Goal: Information Seeking & Learning: Learn about a topic

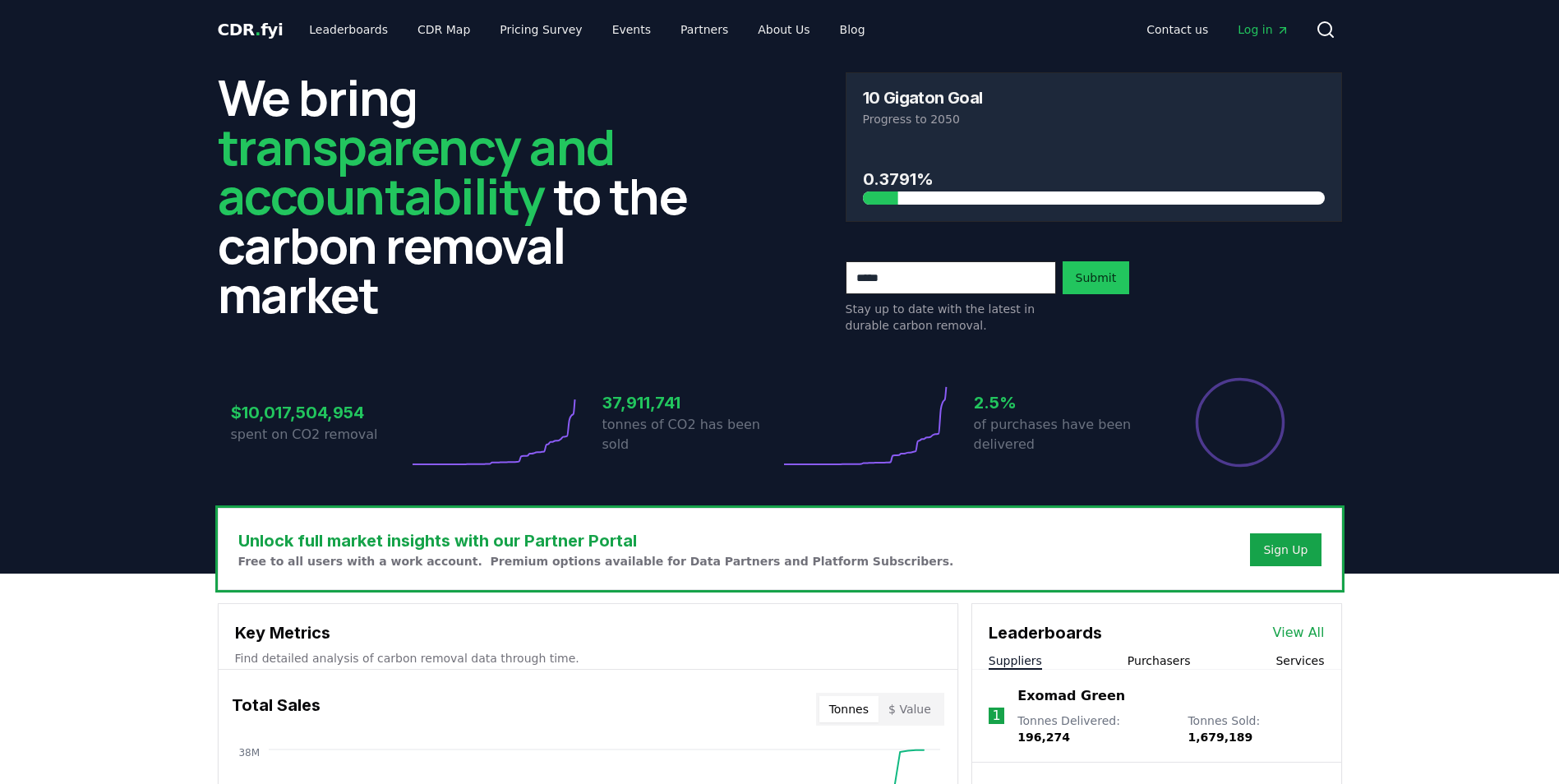
scroll to position [329, 0]
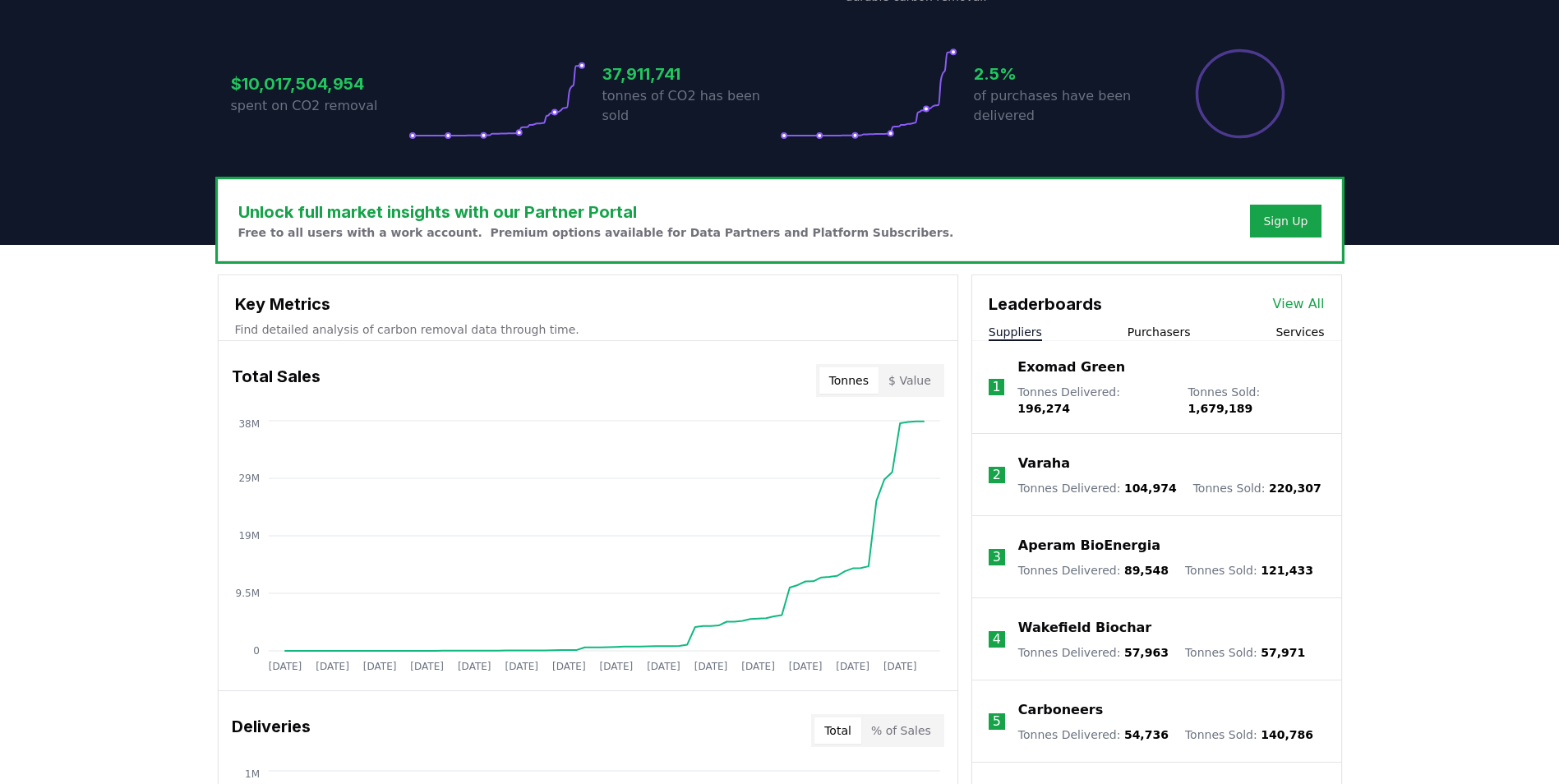
click at [1305, 331] on button "Services" at bounding box center [1300, 331] width 49 height 16
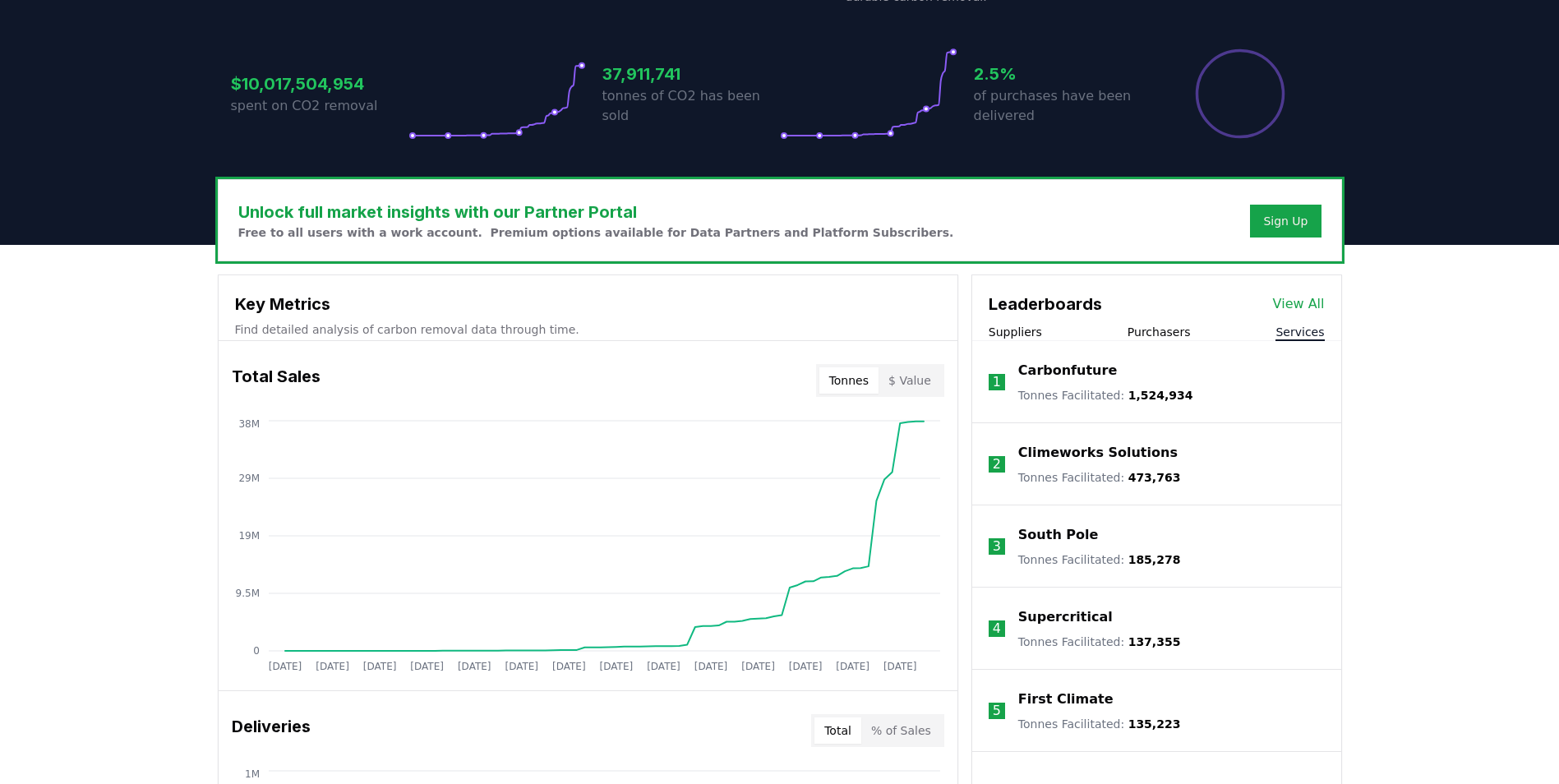
click at [1164, 335] on button "Purchasers" at bounding box center [1159, 331] width 63 height 16
click at [1051, 530] on p "Google" at bounding box center [1043, 535] width 51 height 20
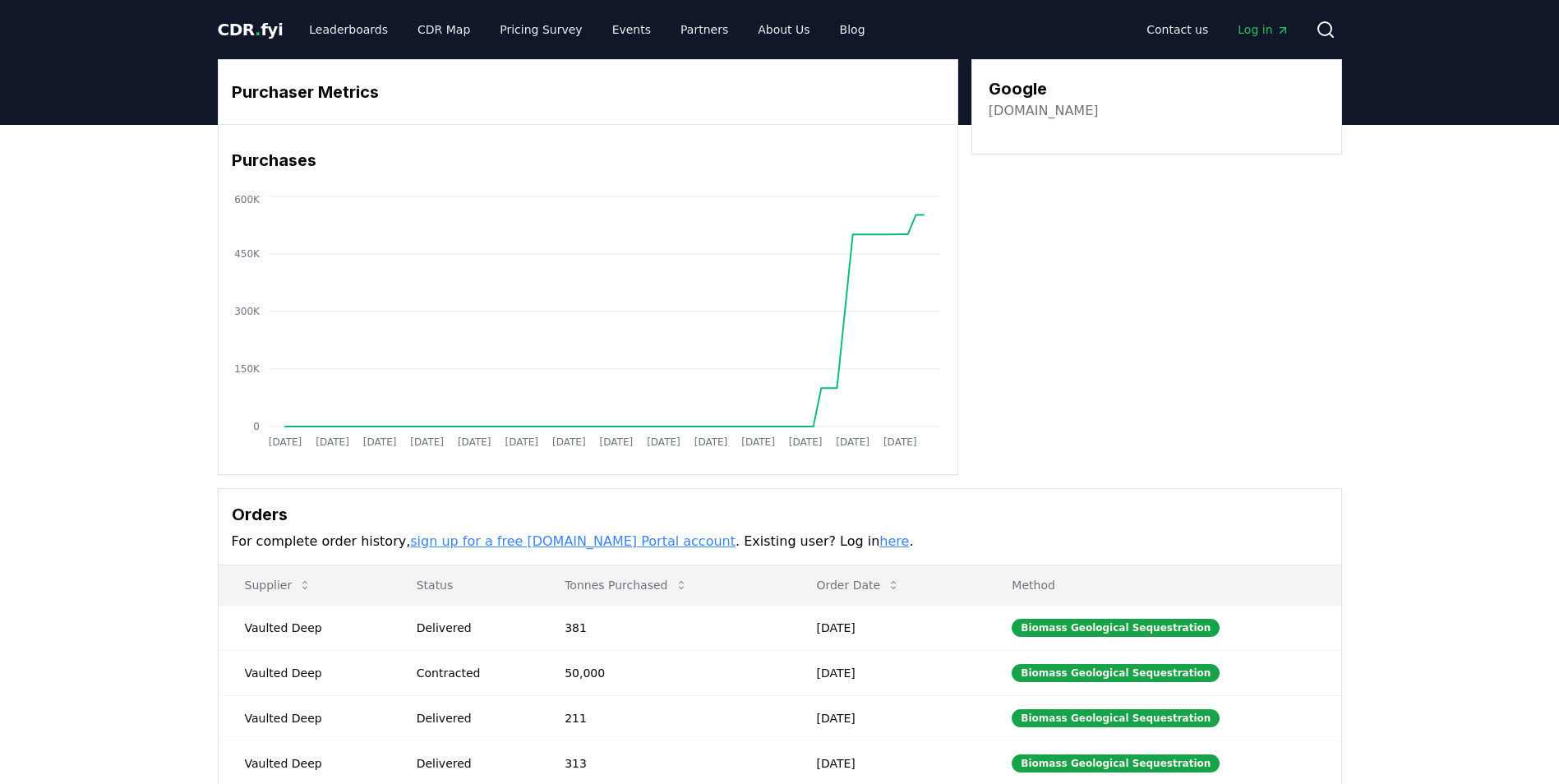
click at [236, 33] on span "CDR . fyi" at bounding box center [250, 30] width 66 height 20
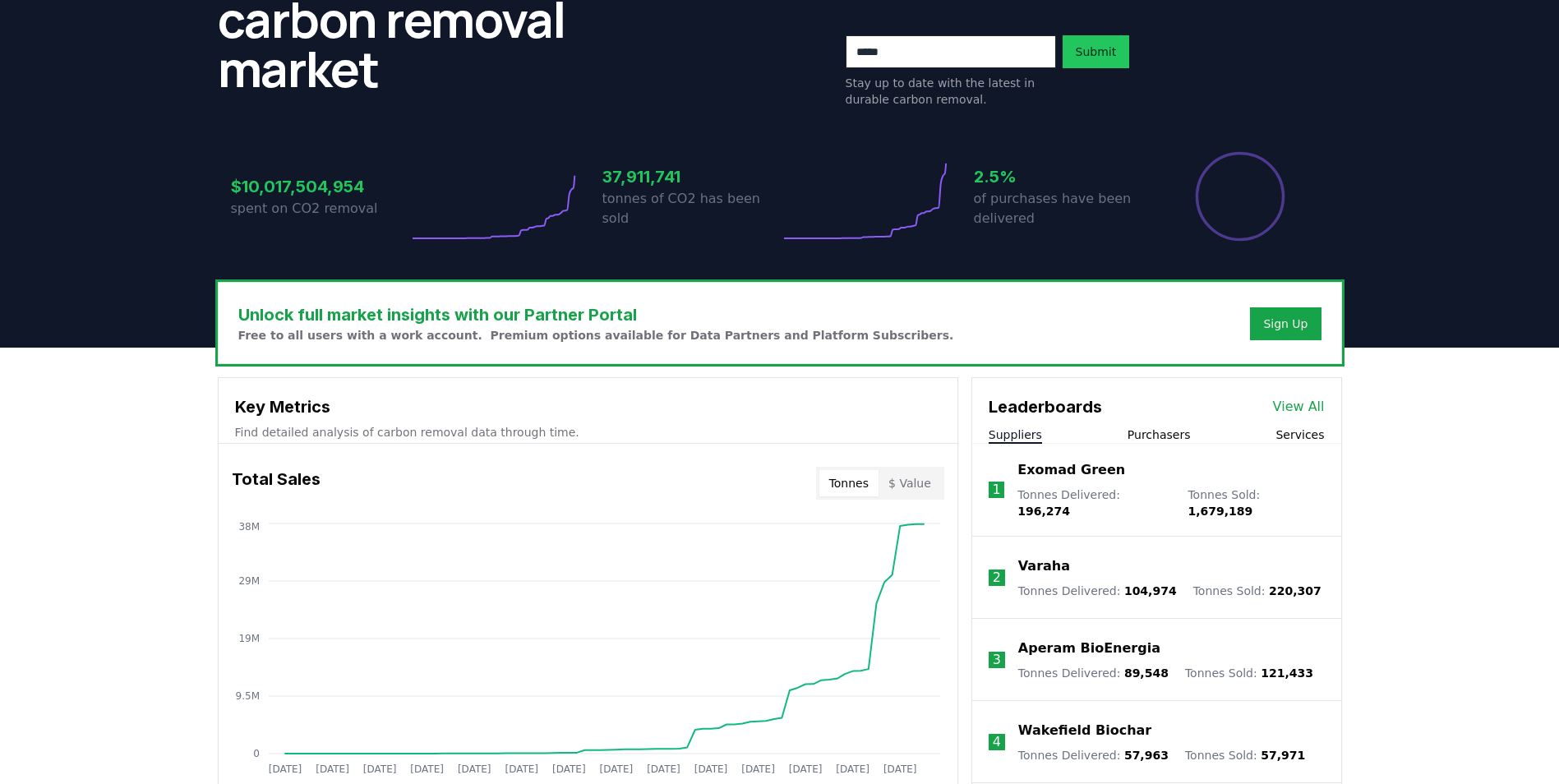
scroll to position [247, 0]
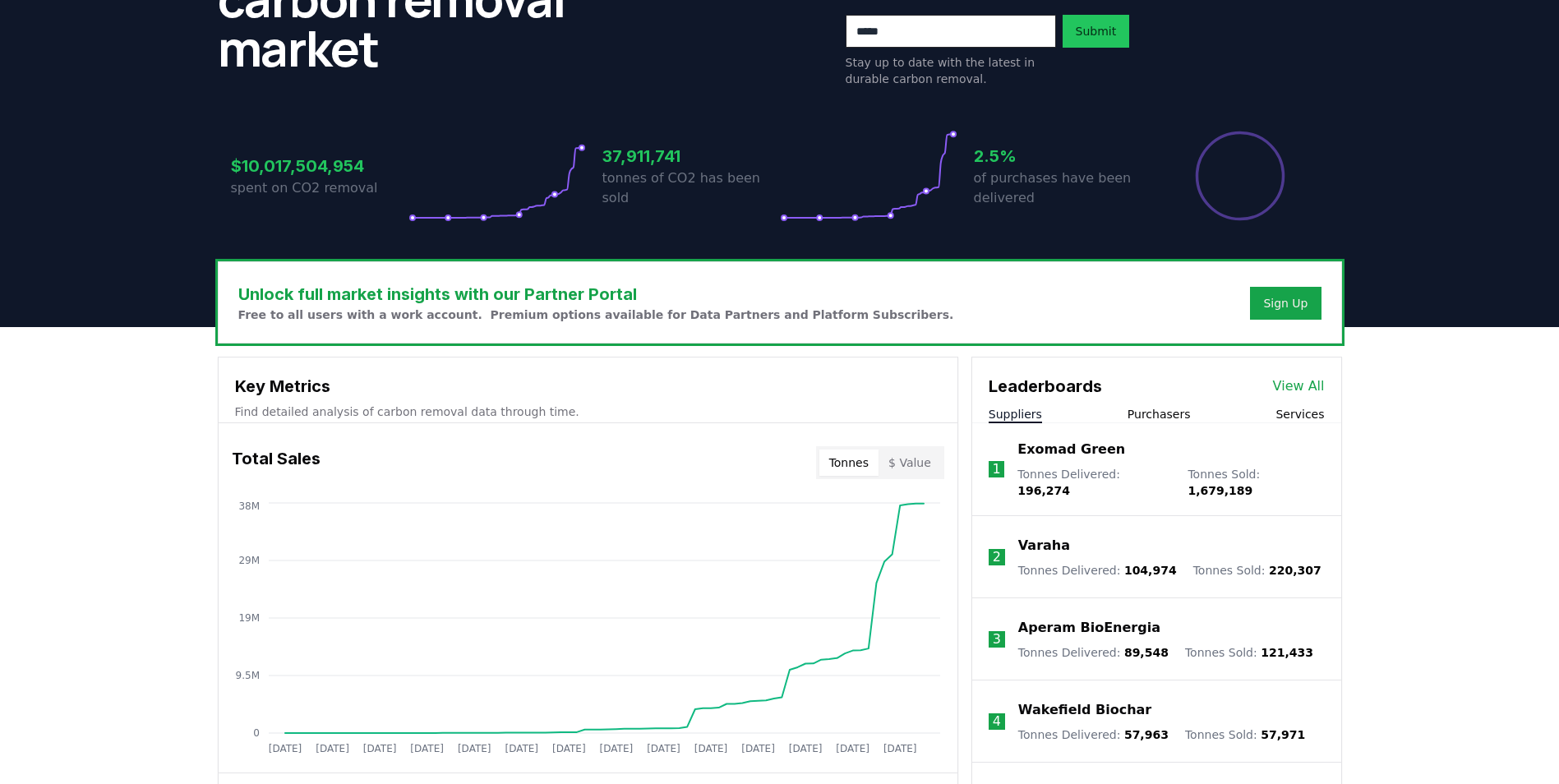
click at [1299, 413] on button "Services" at bounding box center [1300, 414] width 49 height 16
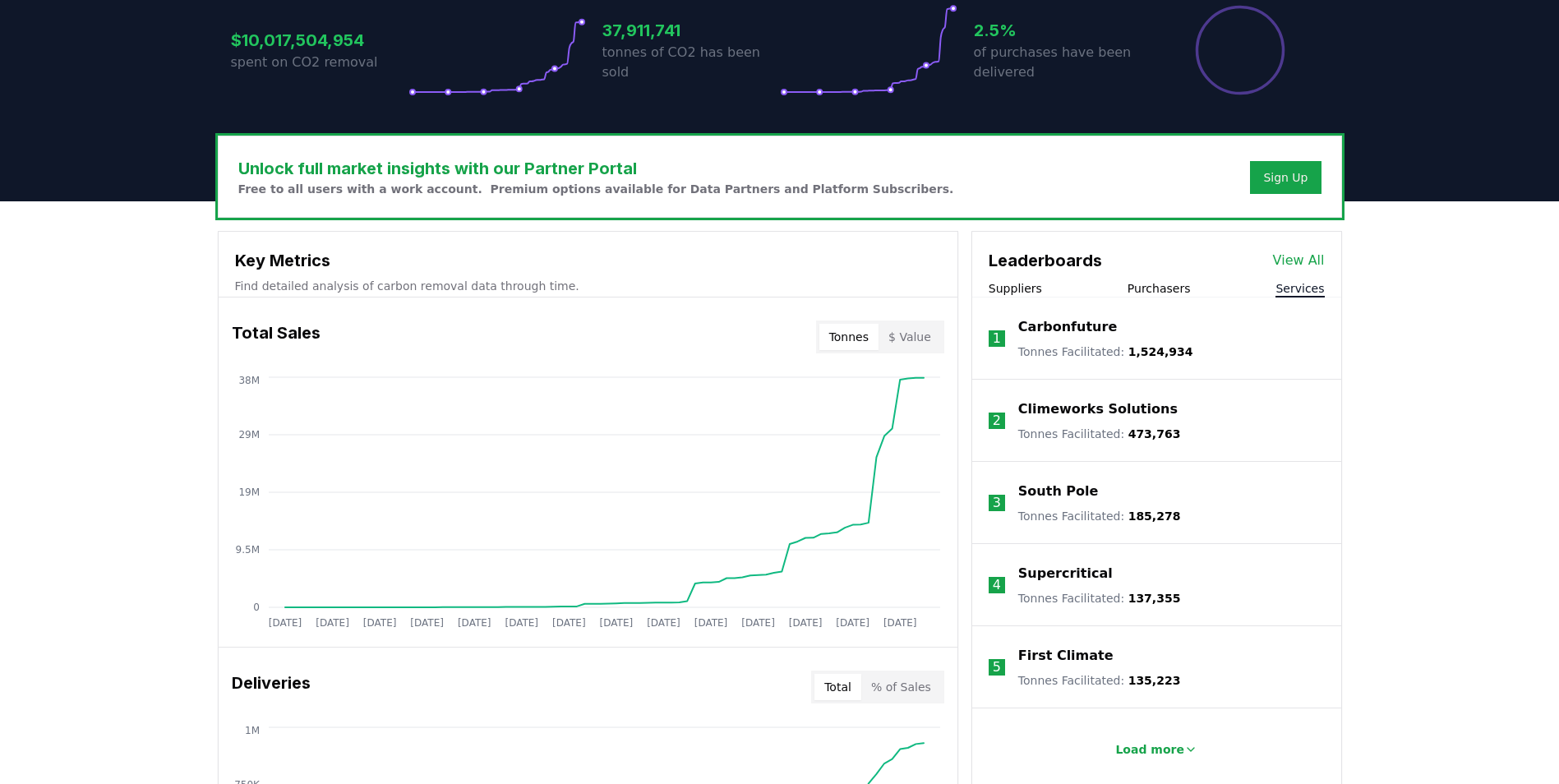
scroll to position [411, 0]
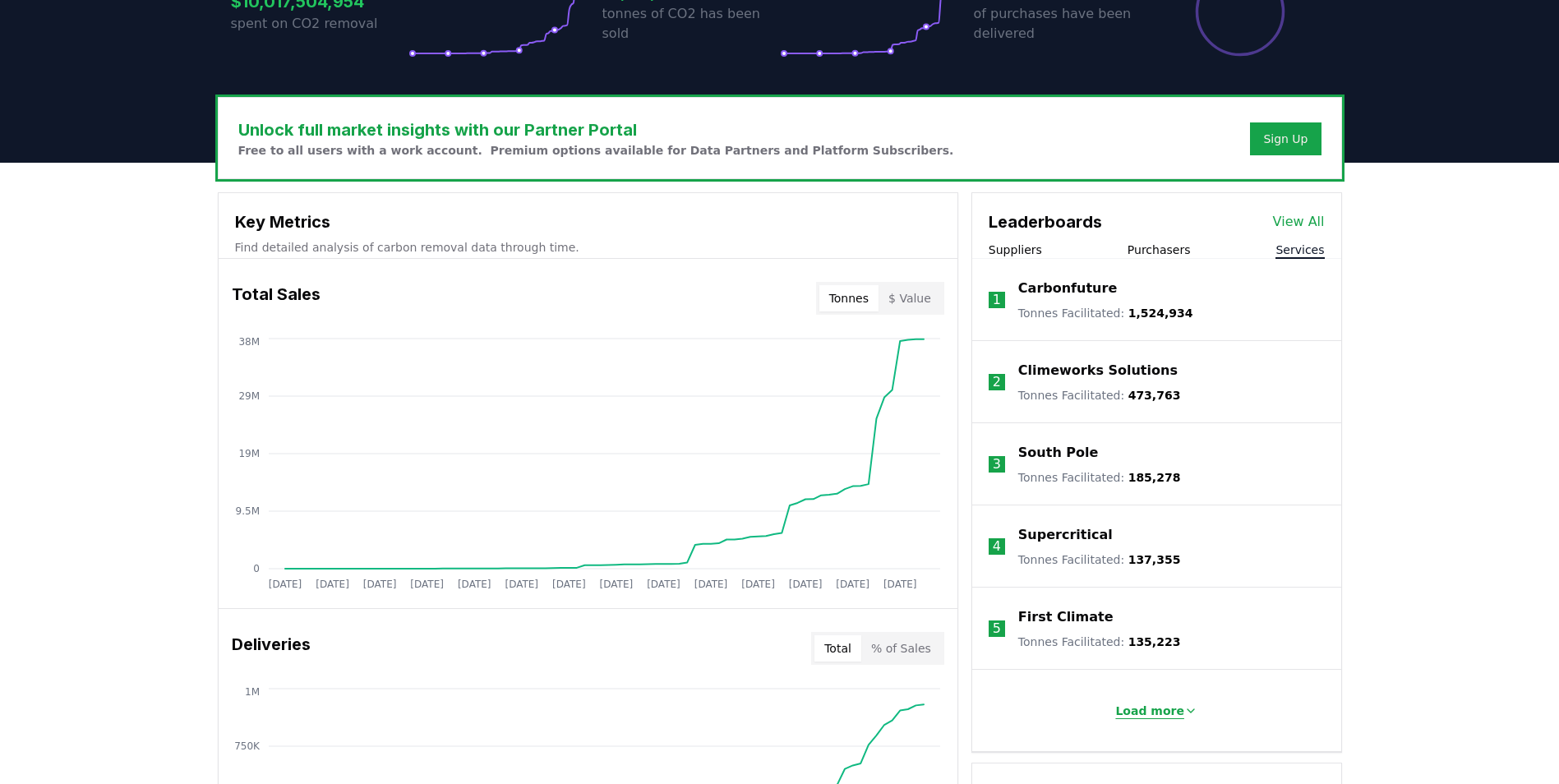
click at [1161, 719] on button "Load more" at bounding box center [1156, 711] width 108 height 33
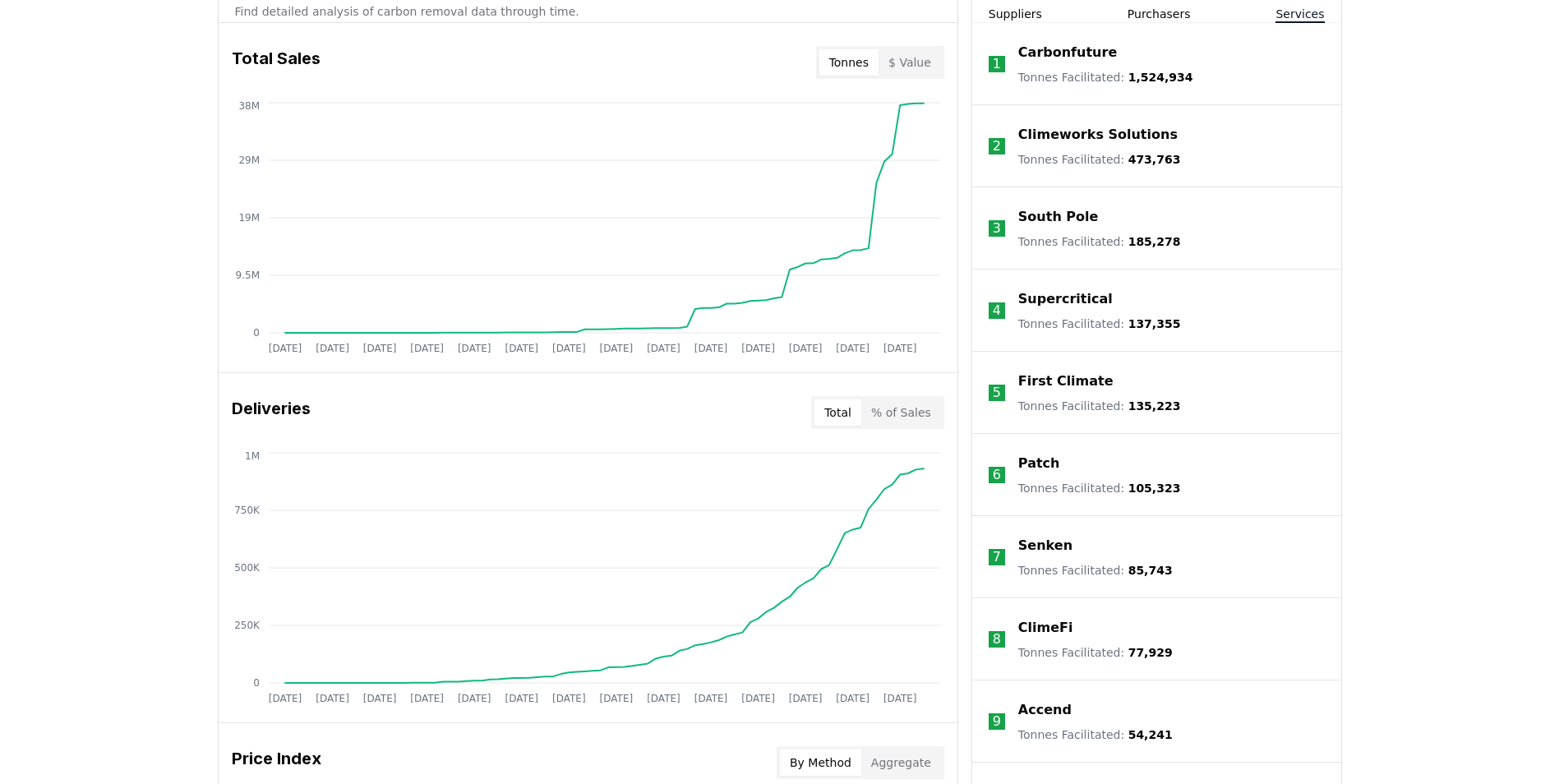
scroll to position [493, 0]
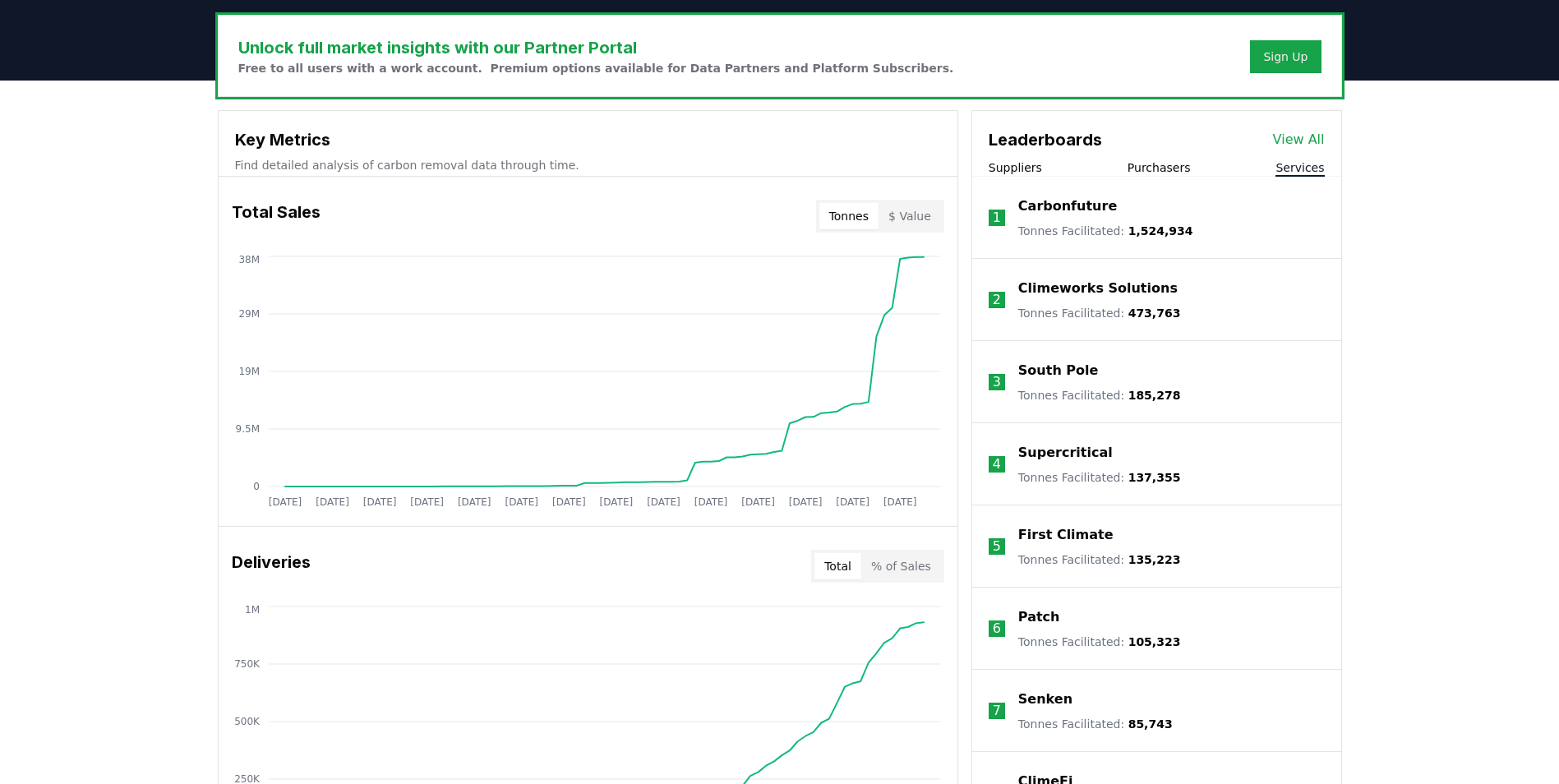
click at [1032, 172] on button "Suppliers" at bounding box center [1014, 167] width 53 height 16
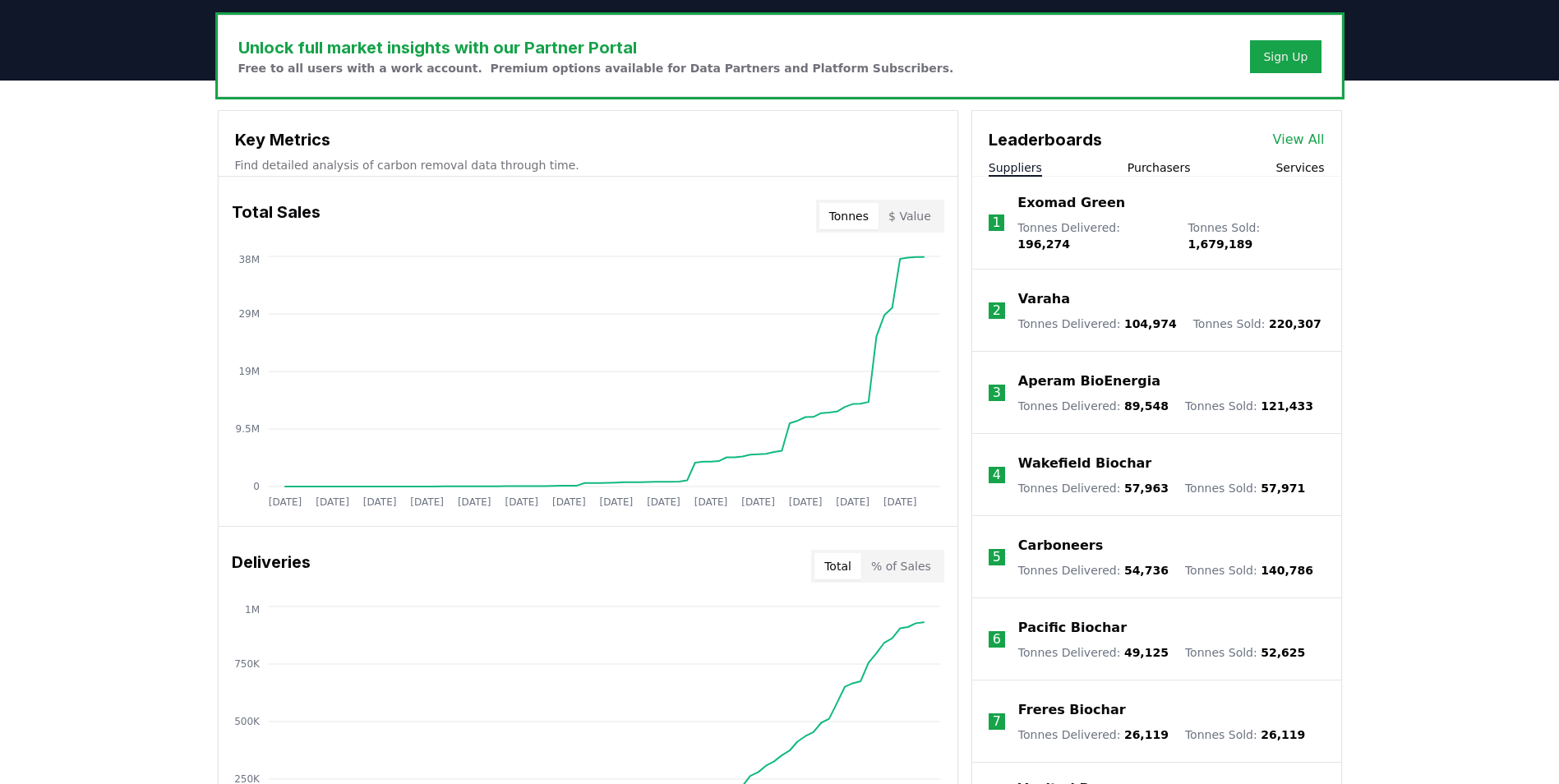
click at [1046, 289] on p "Varaha" at bounding box center [1043, 299] width 51 height 20
